Goal: Task Accomplishment & Management: Use online tool/utility

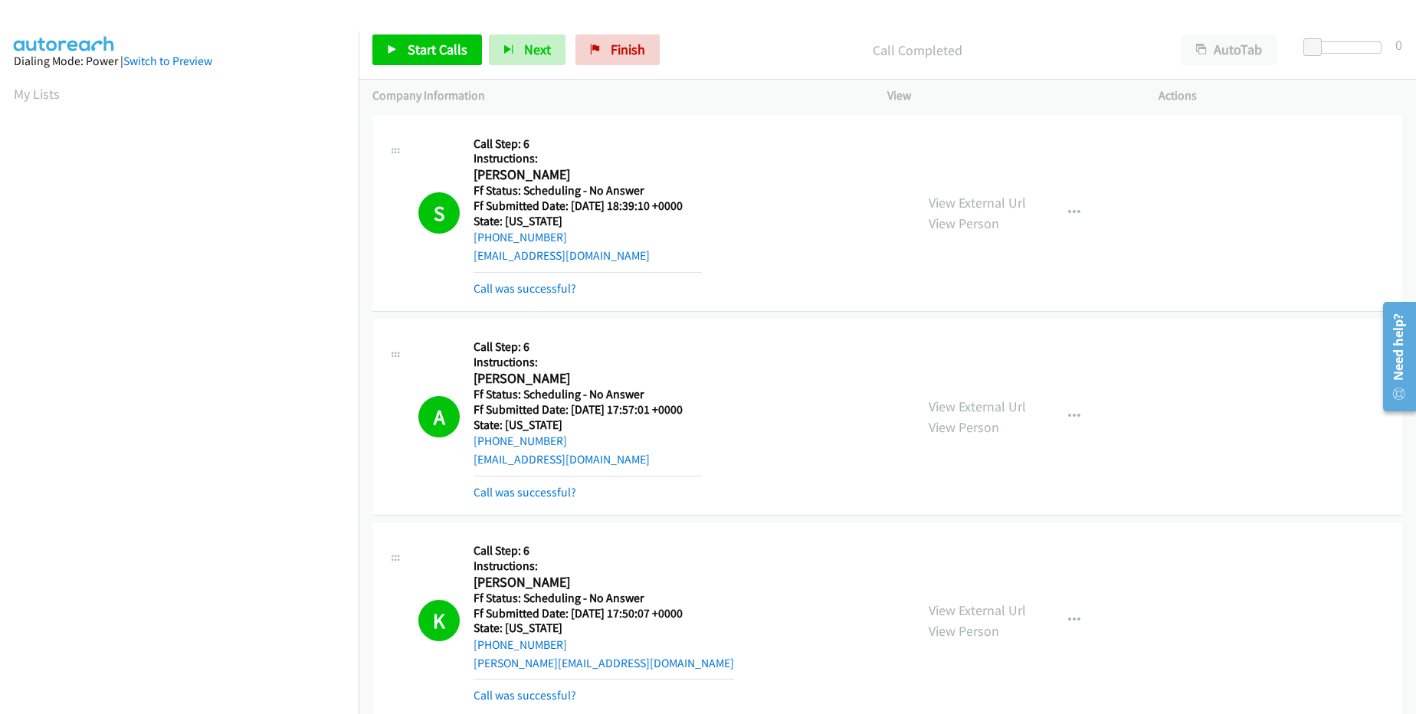
scroll to position [146, 0]
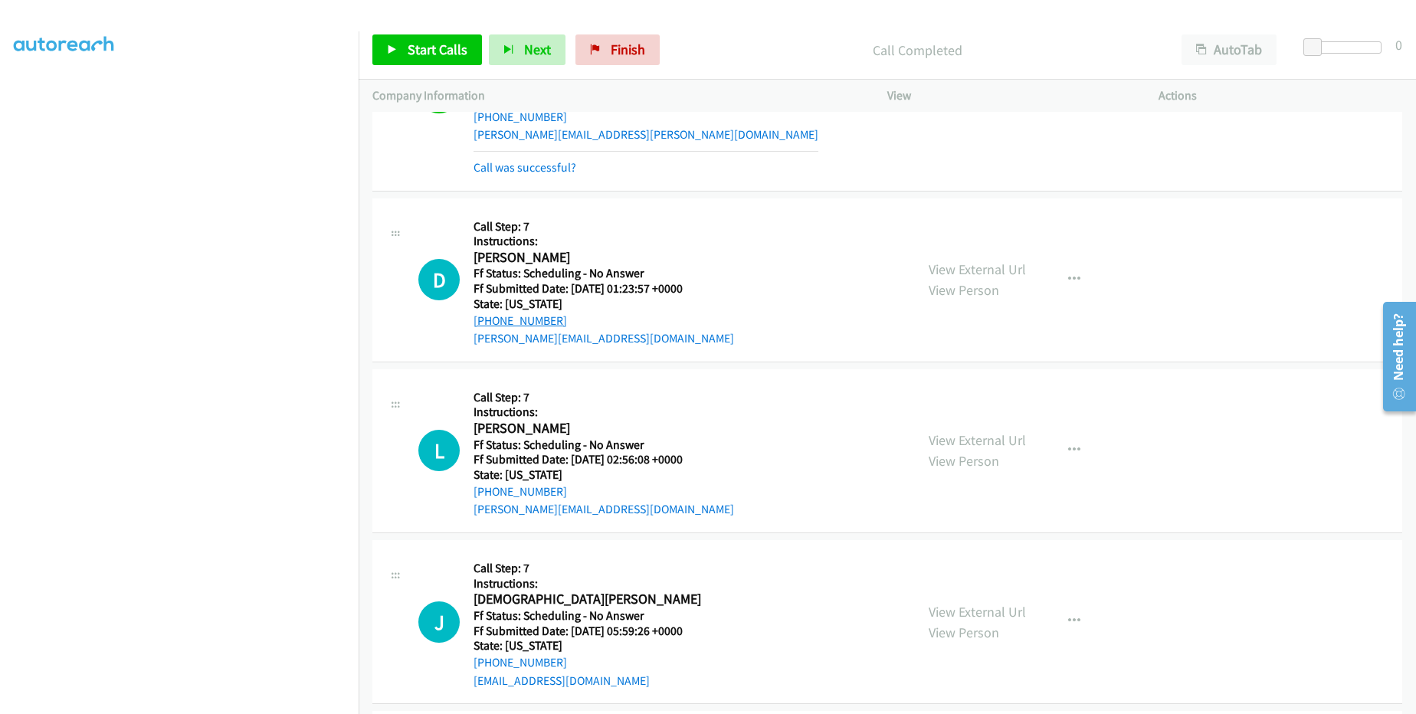
drag, startPoint x: 573, startPoint y: 321, endPoint x: 490, endPoint y: 320, distance: 83.6
click at [490, 320] on div "[PHONE_NUMBER]" at bounding box center [604, 321] width 261 height 18
copy link "[PHONE_NUMBER]"
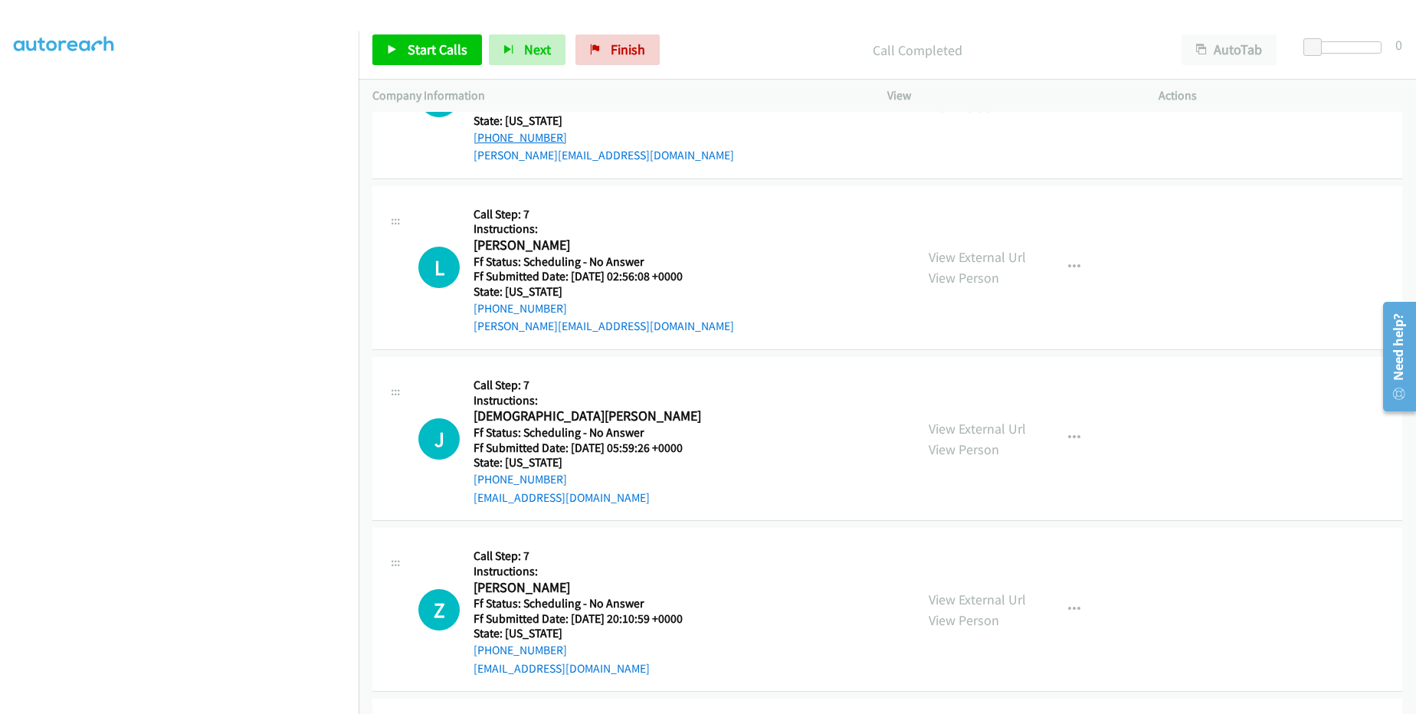
scroll to position [1120, 0]
drag, startPoint x: 573, startPoint y: 306, endPoint x: 491, endPoint y: 307, distance: 82.0
click at [491, 307] on div "[PHONE_NUMBER]" at bounding box center [604, 308] width 261 height 18
copy link "[PHONE_NUMBER]"
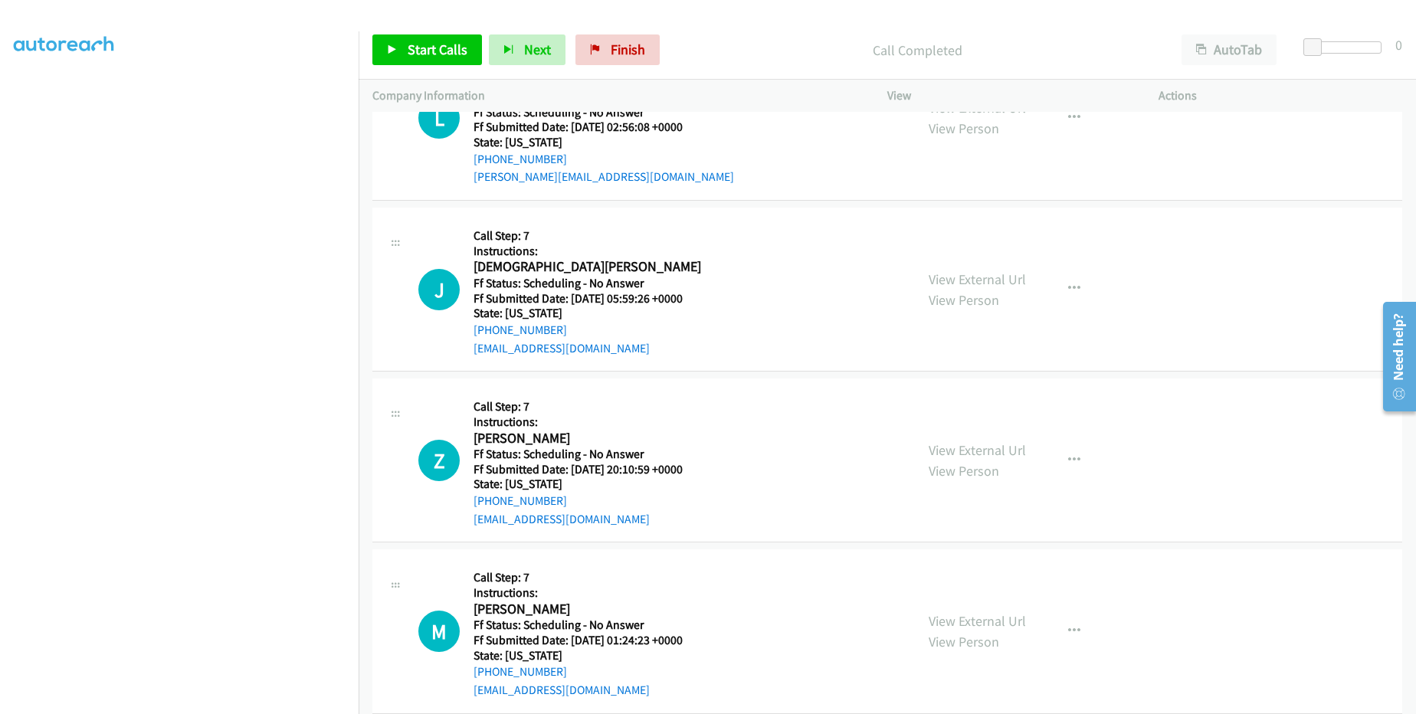
scroll to position [1304, 0]
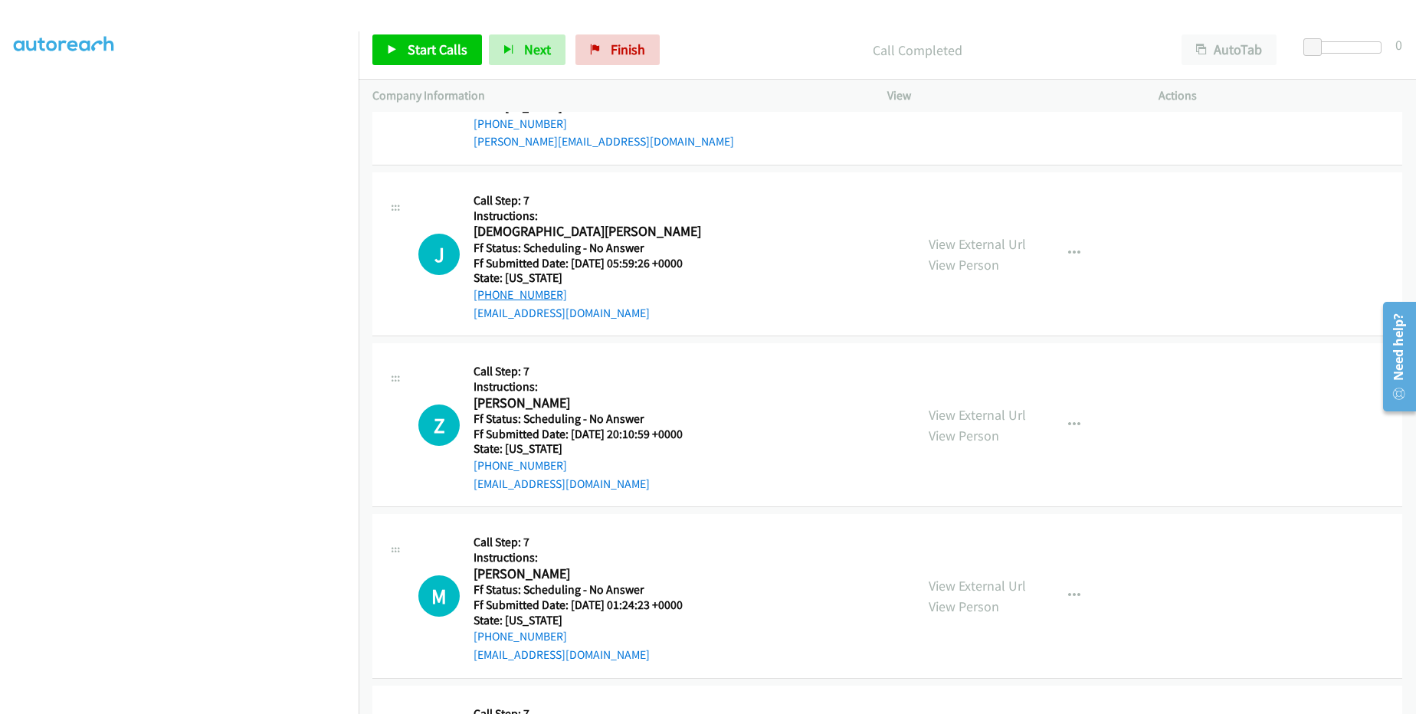
drag, startPoint x: 574, startPoint y: 297, endPoint x: 484, endPoint y: 295, distance: 89.7
click at [484, 295] on div "[PHONE_NUMBER]" at bounding box center [588, 295] width 228 height 18
copy link "[PHONE_NUMBER]"
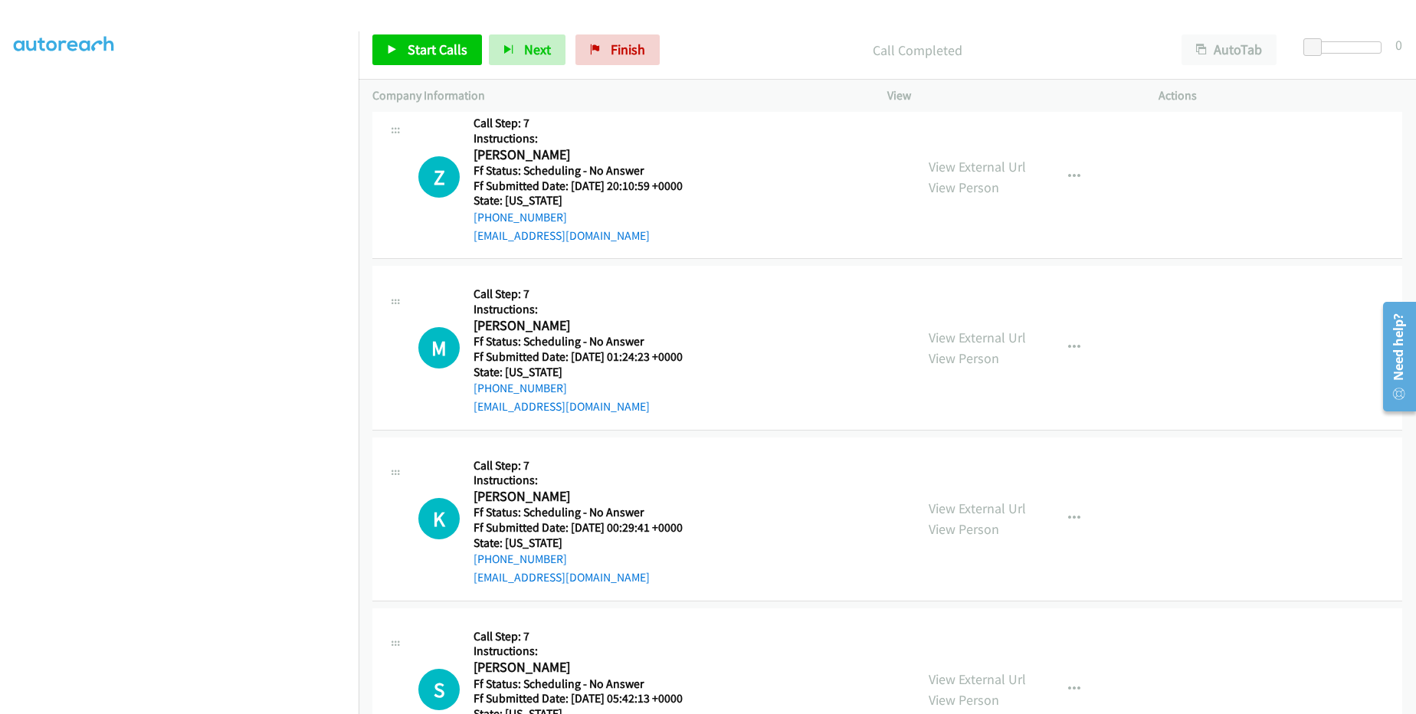
scroll to position [1488, 0]
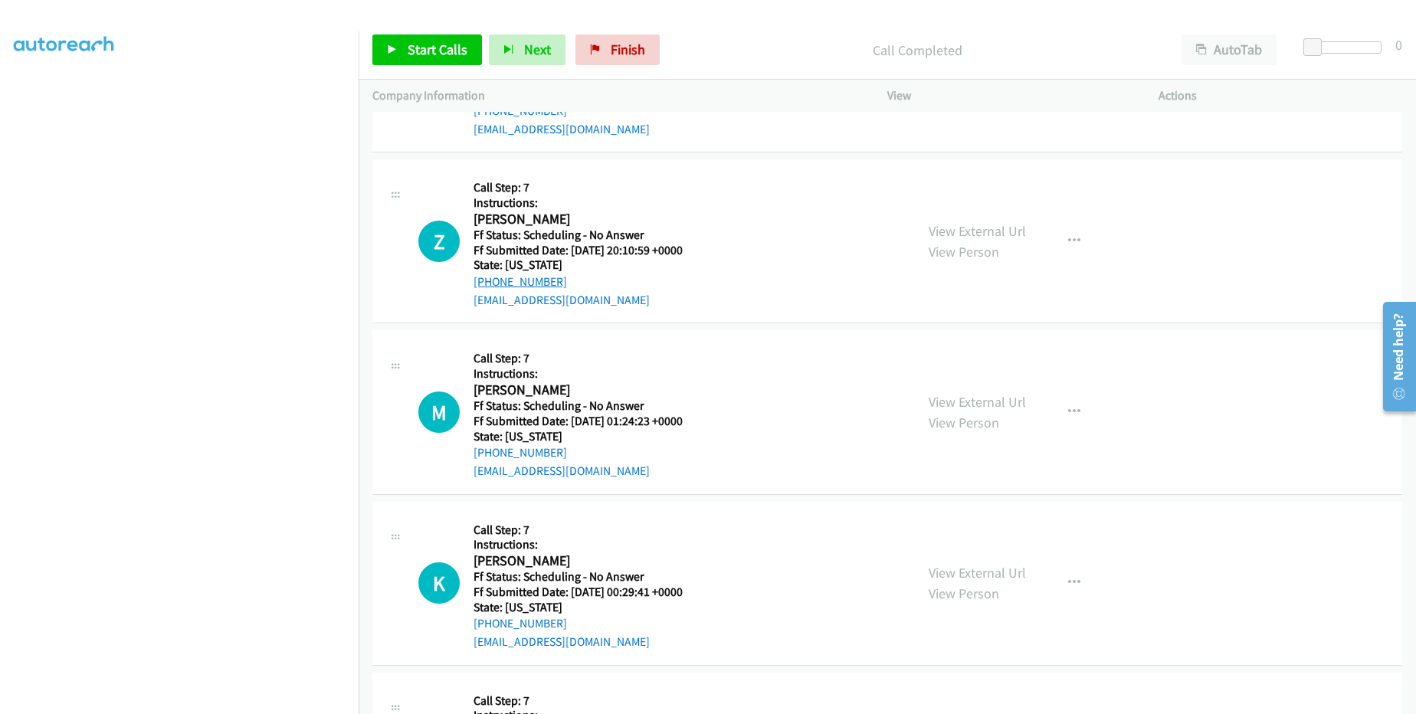
drag, startPoint x: 580, startPoint y: 279, endPoint x: 487, endPoint y: 279, distance: 93.5
click at [487, 279] on div "[PHONE_NUMBER]" at bounding box center [588, 282] width 228 height 18
copy link "[PHONE_NUMBER]"
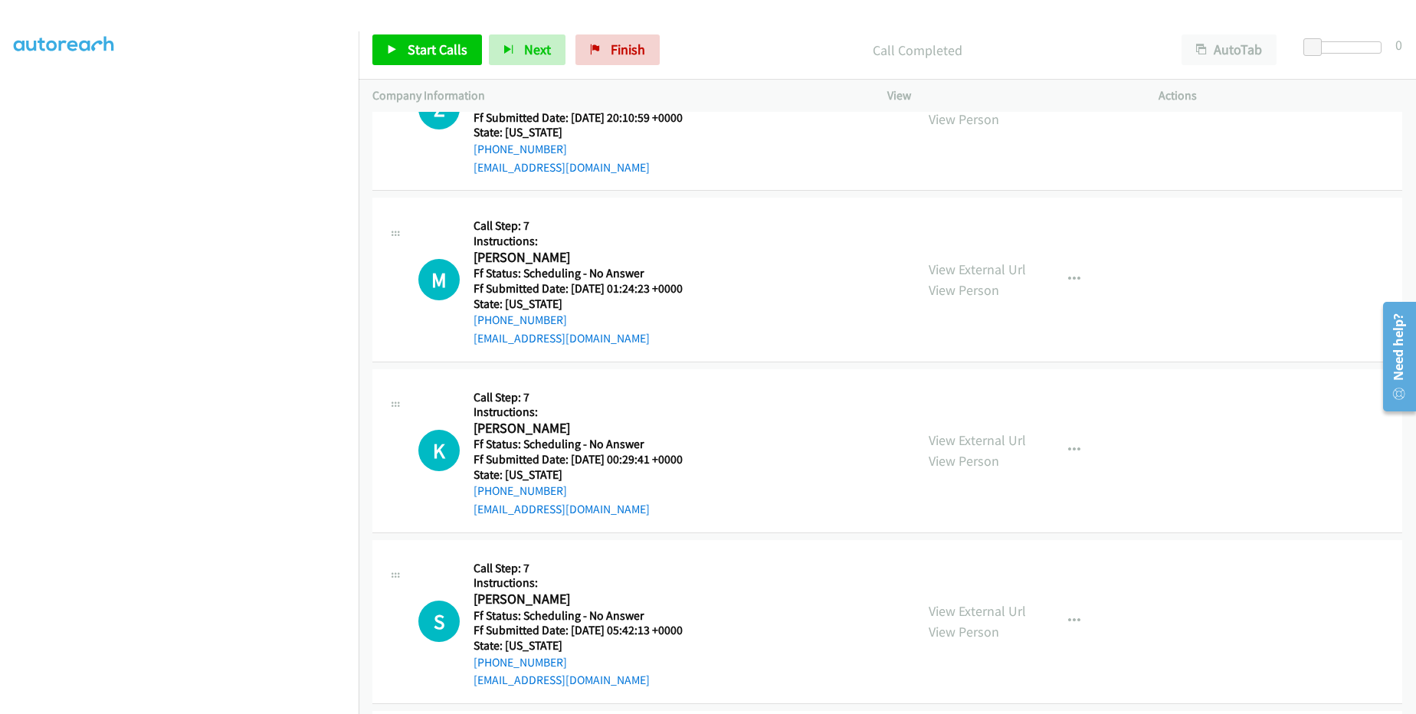
scroll to position [1672, 0]
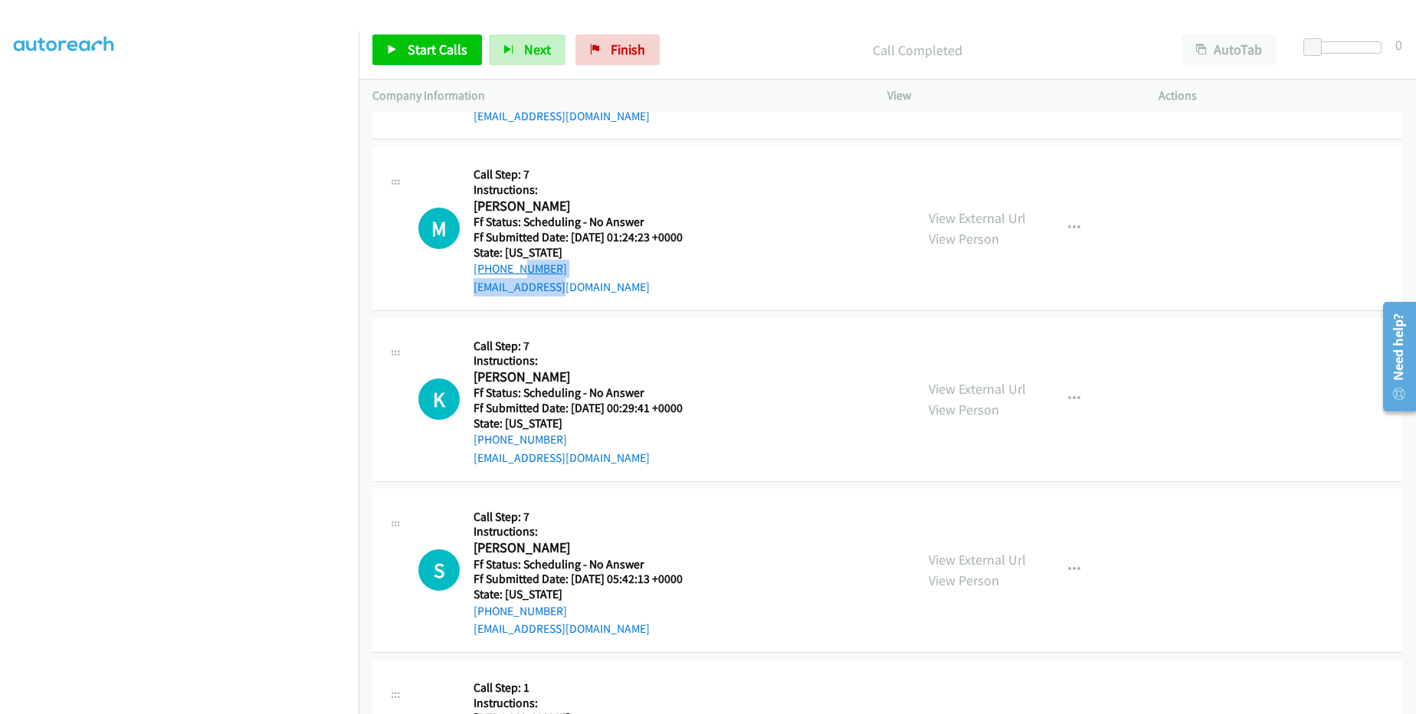
drag, startPoint x: 573, startPoint y: 278, endPoint x: 517, endPoint y: 270, distance: 56.6
click at [517, 270] on div "Callback Scheduled Call Step: 7 Instructions: [PERSON_NAME] America/Phoenix Ff …" at bounding box center [588, 228] width 228 height 136
click at [622, 267] on div "[PHONE_NUMBER]" at bounding box center [588, 269] width 228 height 18
drag, startPoint x: 573, startPoint y: 267, endPoint x: 489, endPoint y: 267, distance: 84.3
click at [489, 267] on div "[PHONE_NUMBER]" at bounding box center [588, 269] width 228 height 18
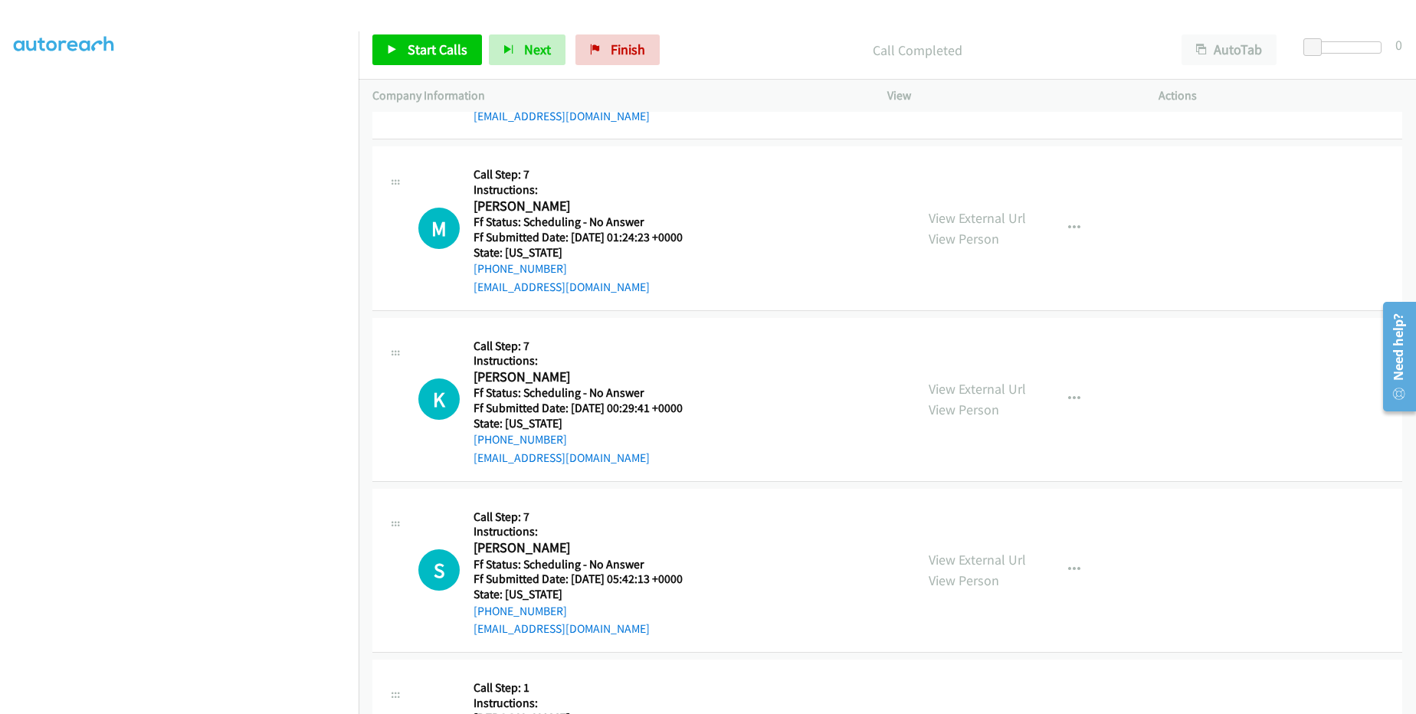
copy link "[PHONE_NUMBER]"
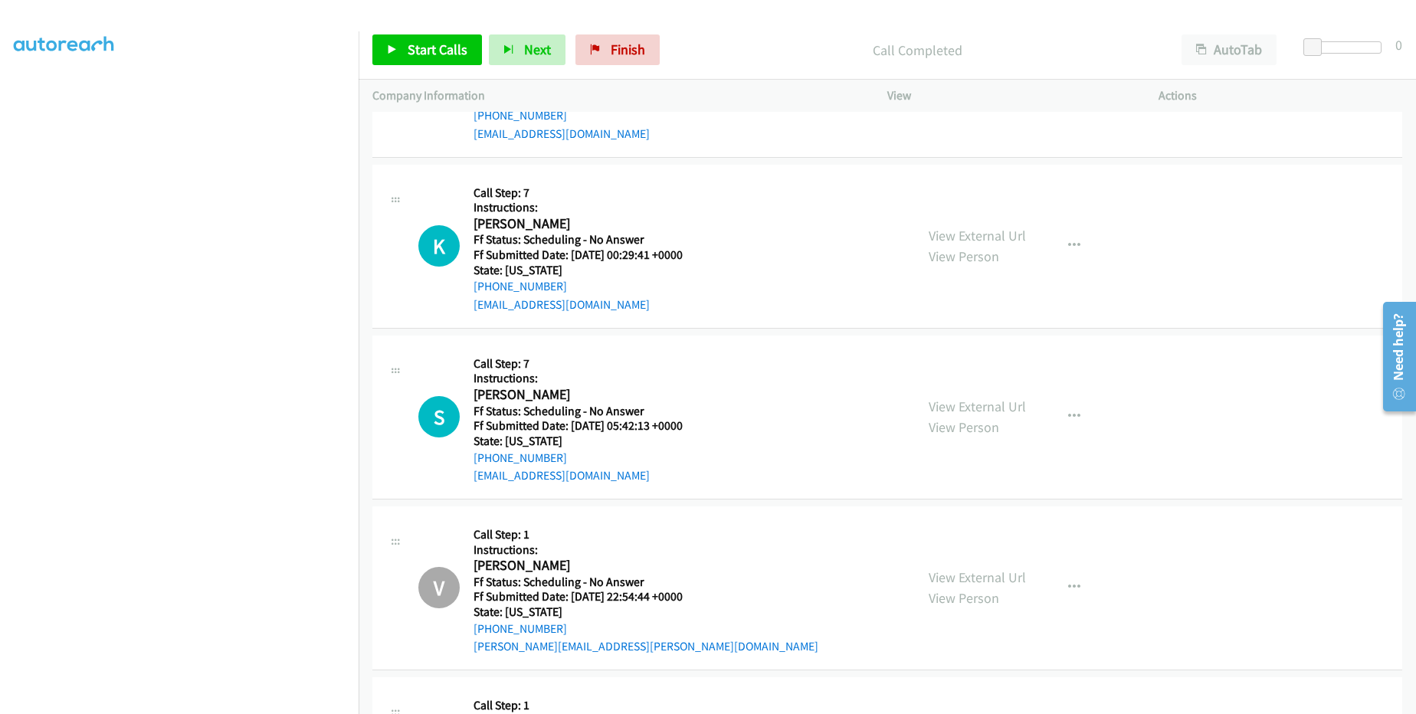
scroll to position [1855, 0]
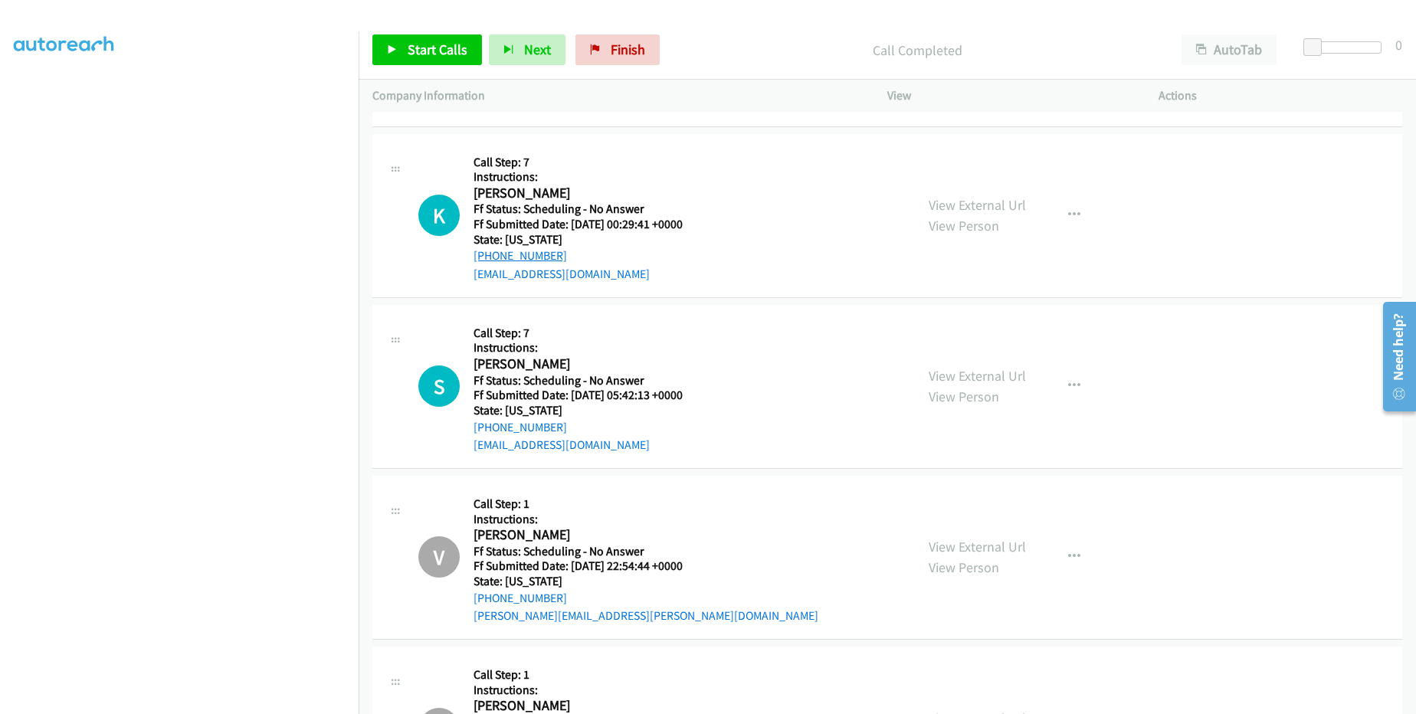
drag, startPoint x: 582, startPoint y: 250, endPoint x: 489, endPoint y: 250, distance: 92.7
click at [489, 250] on div "[PHONE_NUMBER]" at bounding box center [588, 256] width 228 height 18
copy link "[PHONE_NUMBER]"
drag, startPoint x: 566, startPoint y: 422, endPoint x: 486, endPoint y: 425, distance: 79.8
click at [486, 425] on div "[PHONE_NUMBER]" at bounding box center [588, 427] width 228 height 18
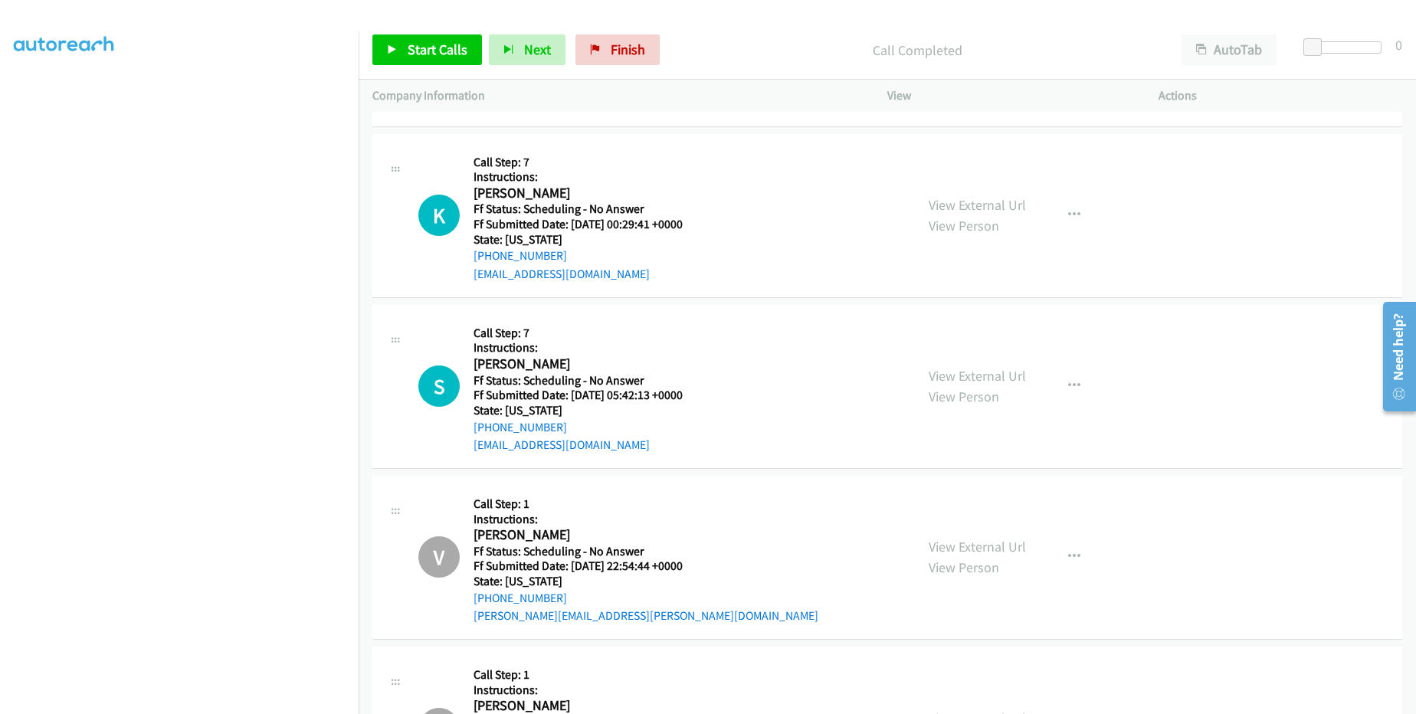
copy link "[PHONE_NUMBER]"
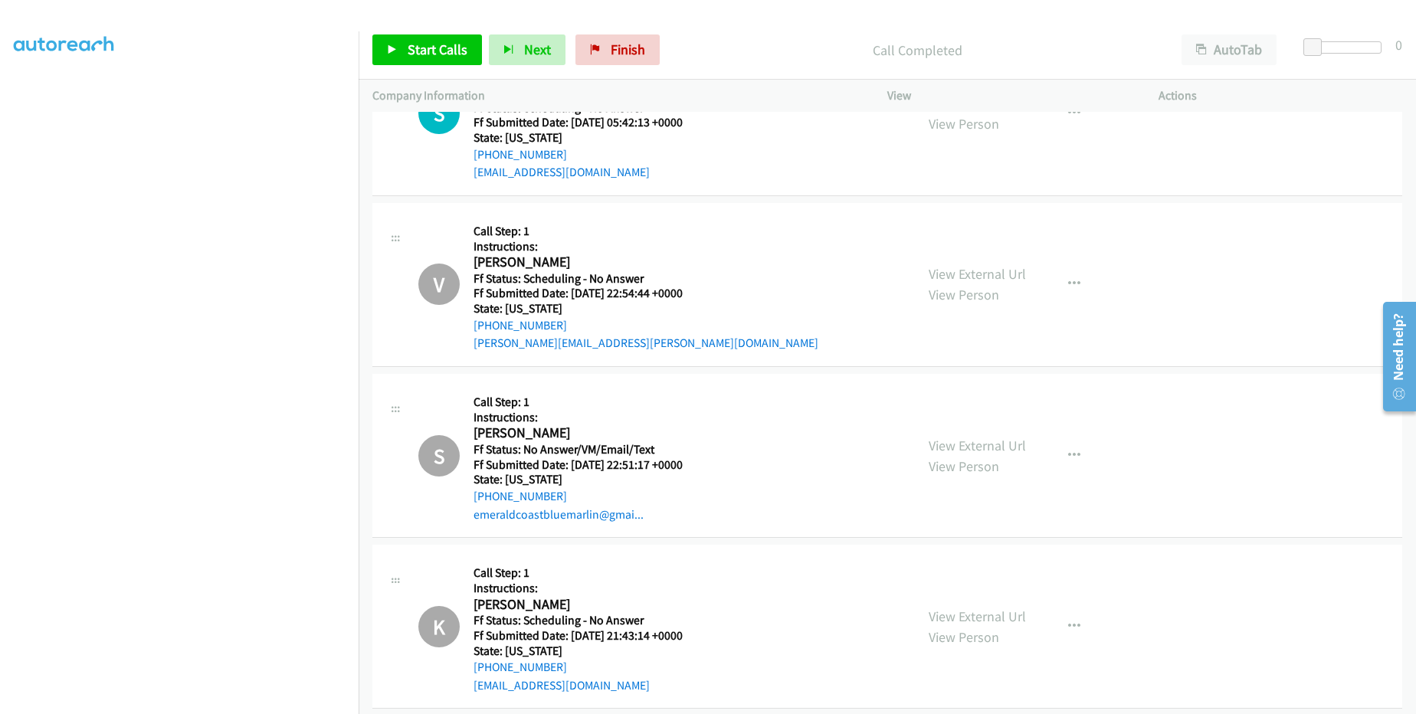
scroll to position [2131, 0]
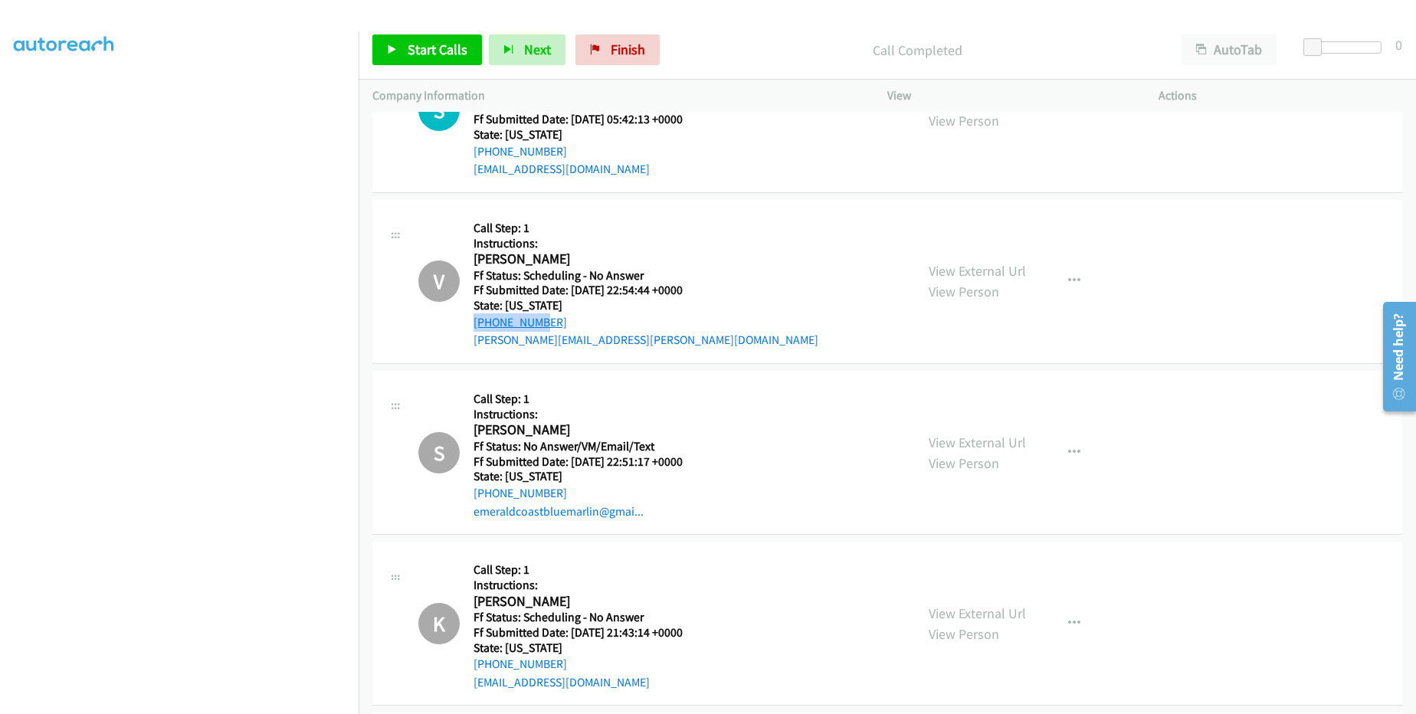
drag, startPoint x: 564, startPoint y: 313, endPoint x: 533, endPoint y: 323, distance: 32.5
click at [533, 323] on div "[PHONE_NUMBER]" at bounding box center [646, 322] width 345 height 18
click at [566, 284] on h5 "Ff Submitted Date: [DATE] 22:54:44 +0000" at bounding box center [646, 290] width 345 height 15
drag, startPoint x: 581, startPoint y: 324, endPoint x: 486, endPoint y: 329, distance: 95.1
click at [486, 329] on div "[PHONE_NUMBER]" at bounding box center [646, 322] width 345 height 18
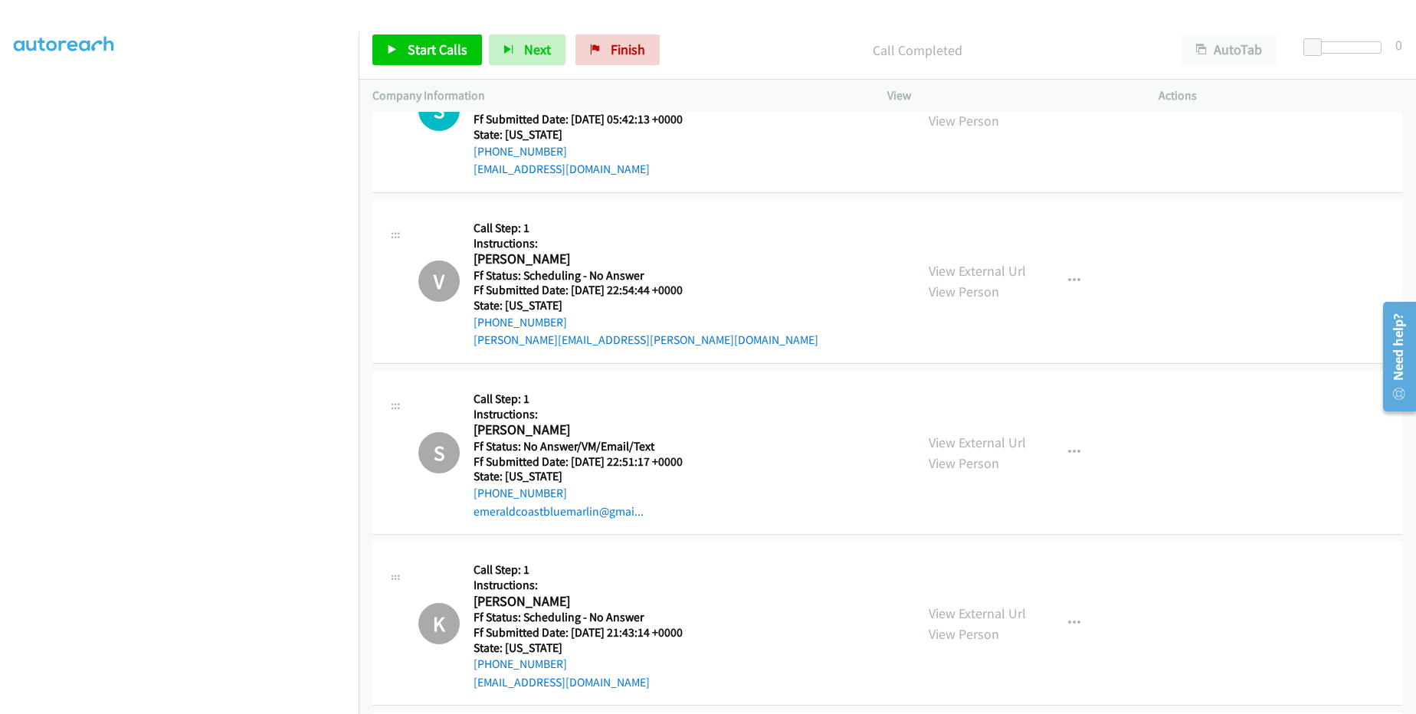
copy link "[PHONE_NUMBER]"
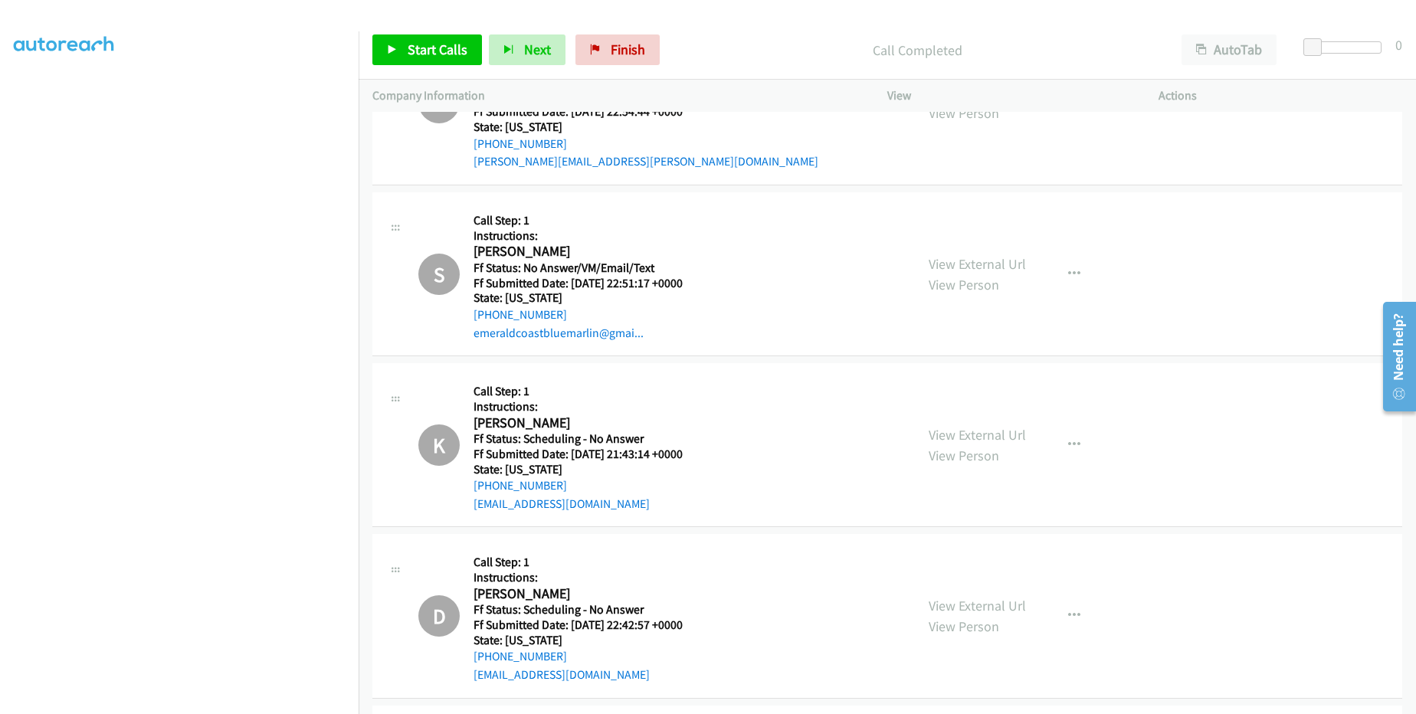
scroll to position [2315, 0]
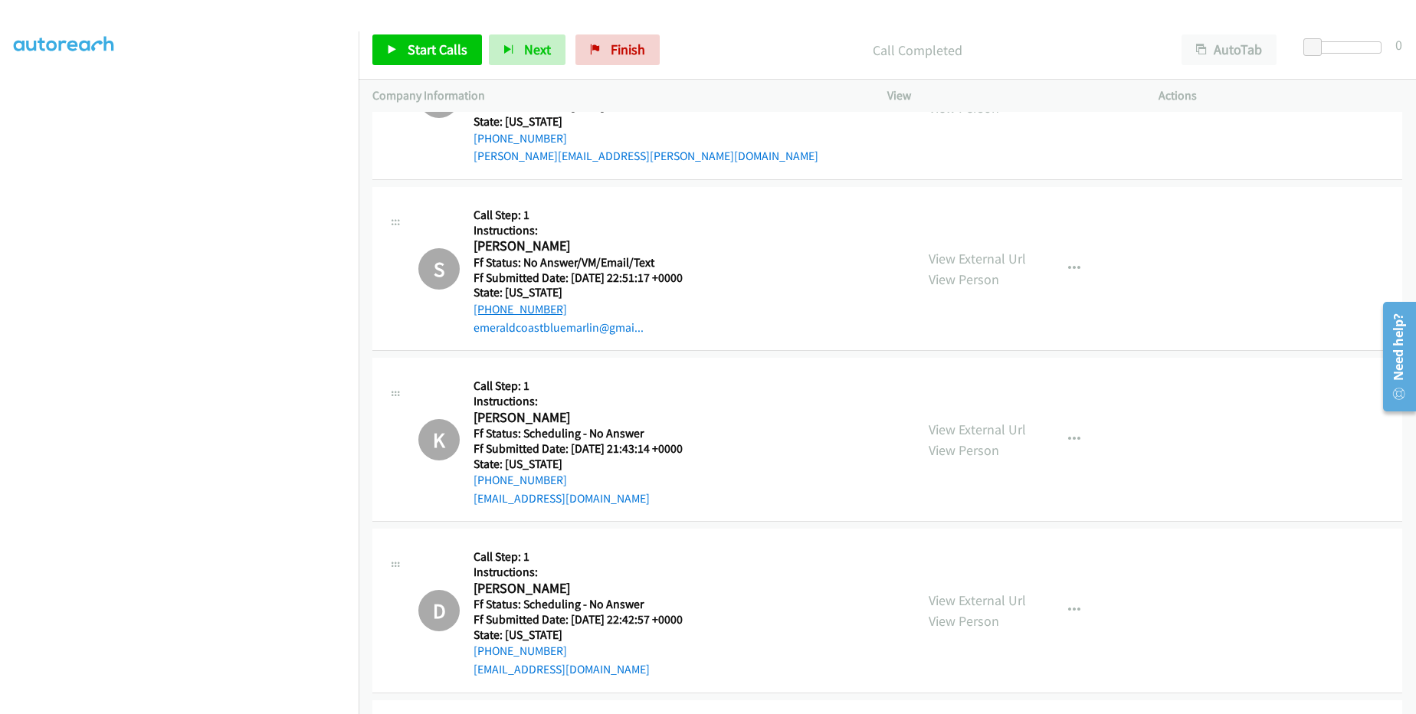
drag, startPoint x: 593, startPoint y: 304, endPoint x: 487, endPoint y: 310, distance: 105.9
click at [487, 310] on div "[PHONE_NUMBER]" at bounding box center [578, 309] width 209 height 18
copy link "[PHONE_NUMBER]"
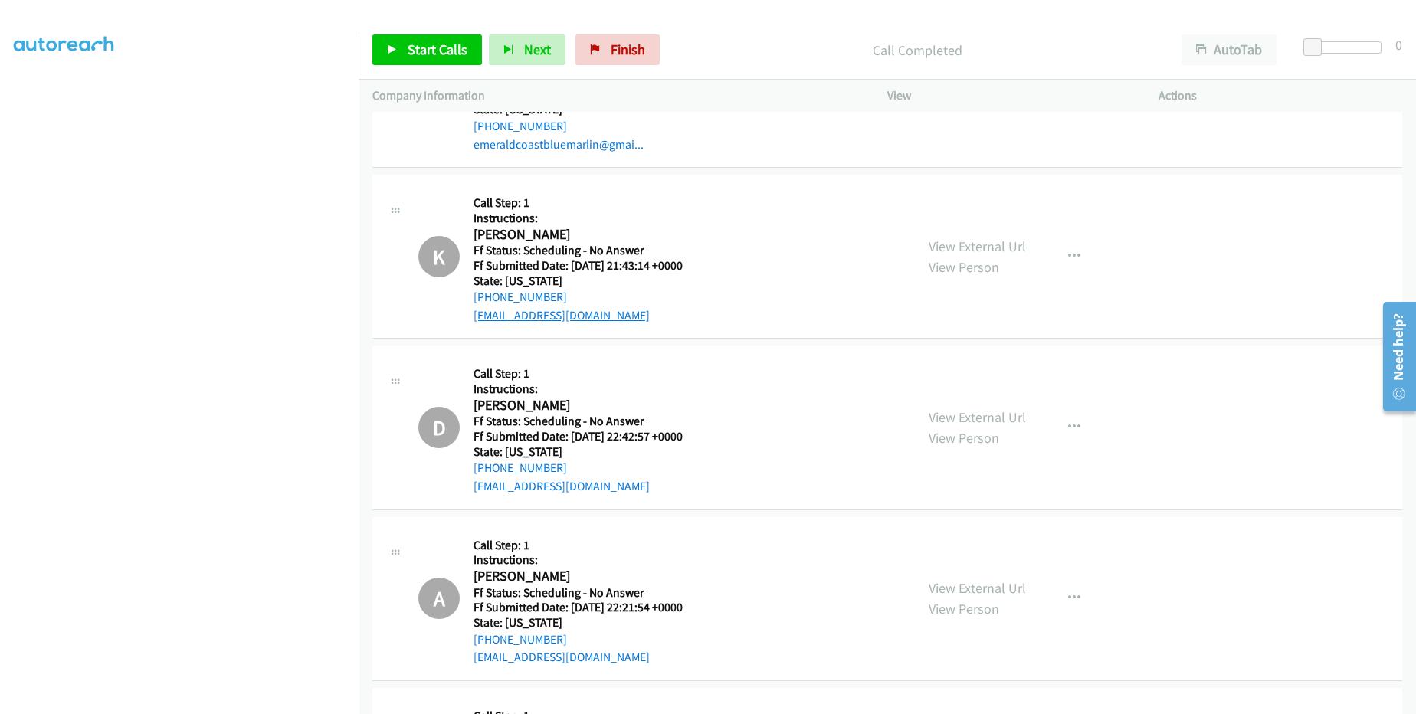
scroll to position [2499, 0]
drag, startPoint x: 565, startPoint y: 294, endPoint x: 488, endPoint y: 297, distance: 76.7
click at [488, 297] on div "[PHONE_NUMBER]" at bounding box center [578, 296] width 209 height 18
copy link "[PHONE_NUMBER]"
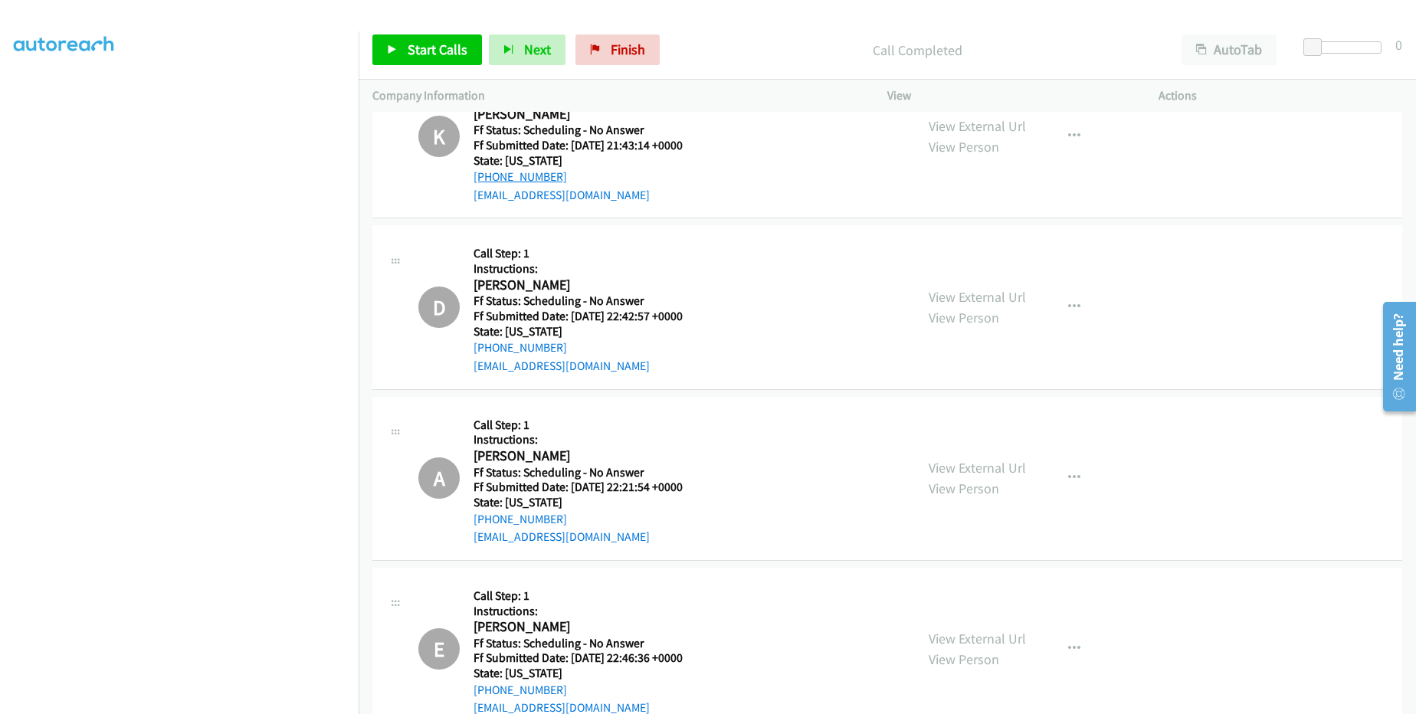
scroll to position [2683, 0]
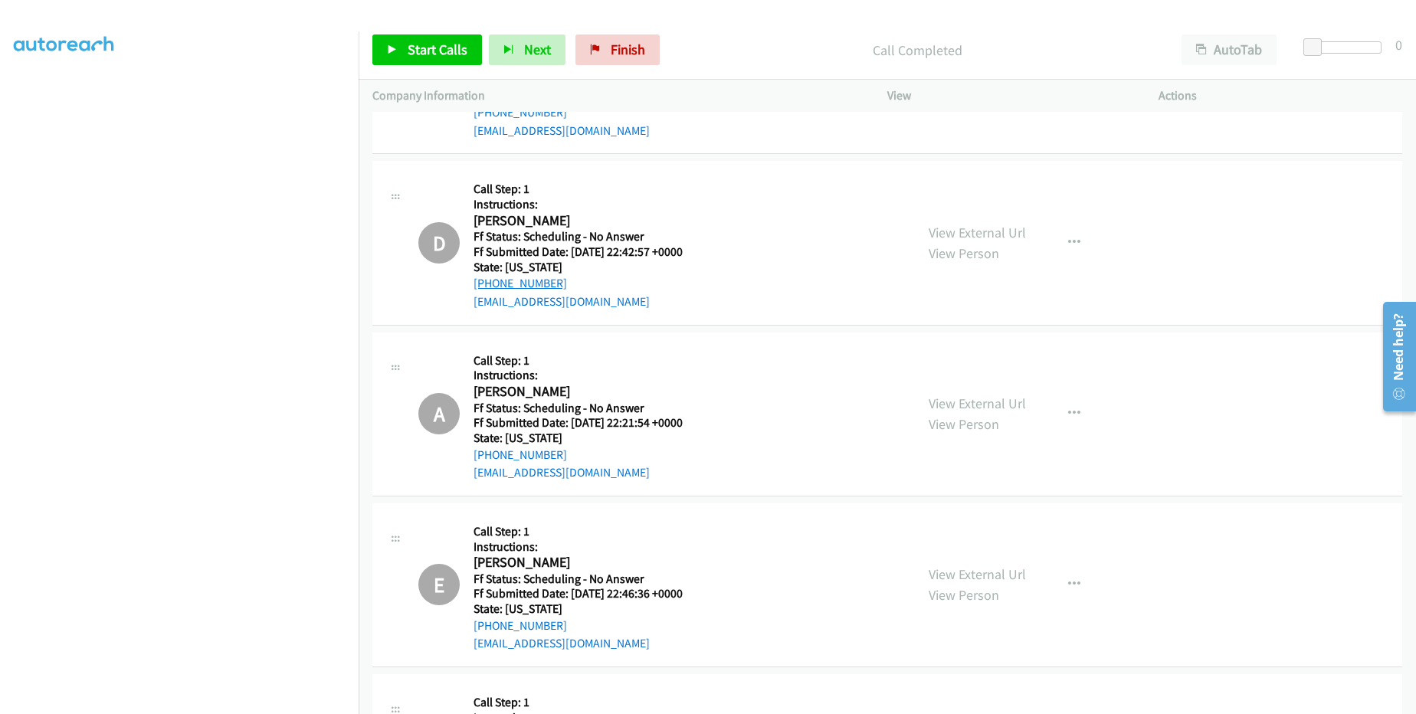
drag, startPoint x: 584, startPoint y: 280, endPoint x: 483, endPoint y: 284, distance: 101.3
click at [483, 284] on div "[PHONE_NUMBER]" at bounding box center [578, 283] width 209 height 18
drag, startPoint x: 569, startPoint y: 458, endPoint x: 488, endPoint y: 458, distance: 80.5
click at [488, 458] on div "[PHONE_NUMBER]" at bounding box center [578, 455] width 209 height 18
